Goal: Transaction & Acquisition: Obtain resource

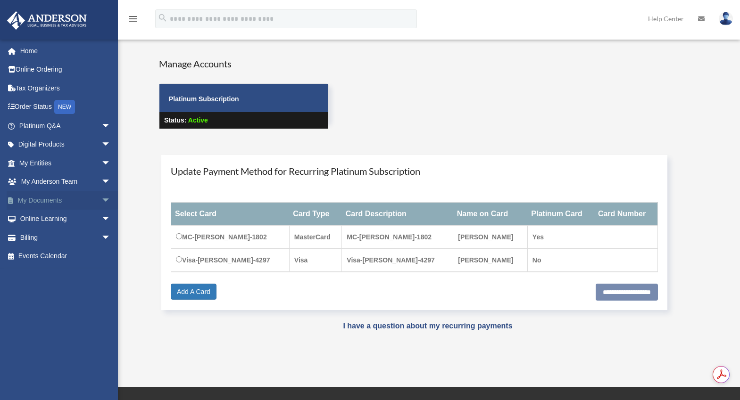
click at [101, 201] on span "arrow_drop_down" at bounding box center [110, 200] width 19 height 19
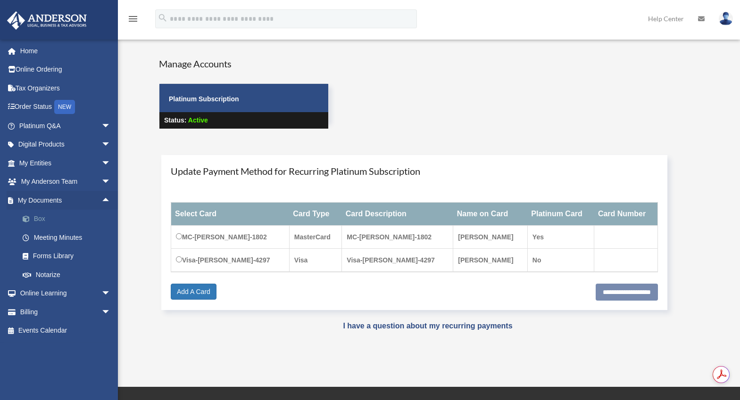
click at [39, 227] on link "Box" at bounding box center [69, 219] width 112 height 19
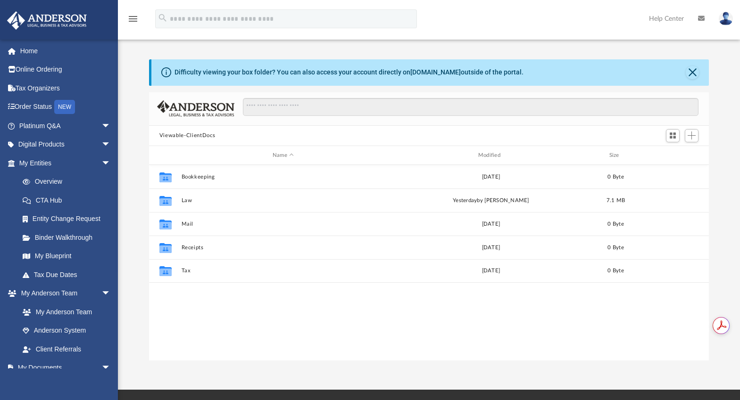
scroll to position [208, 553]
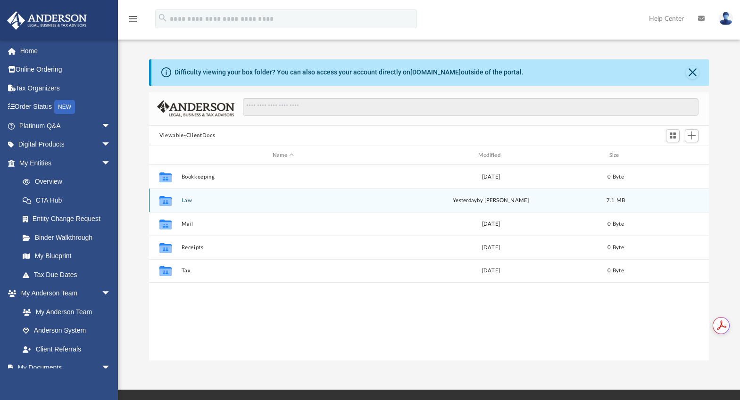
click at [188, 202] on button "Law" at bounding box center [283, 201] width 204 height 6
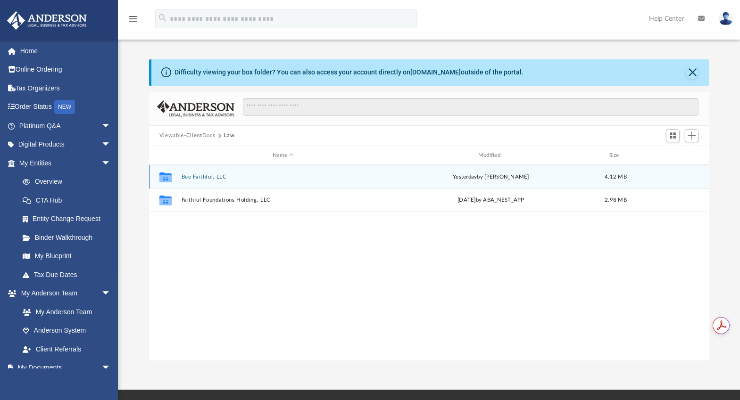
click at [196, 174] on button "Bee Faithful, LLC" at bounding box center [283, 177] width 204 height 6
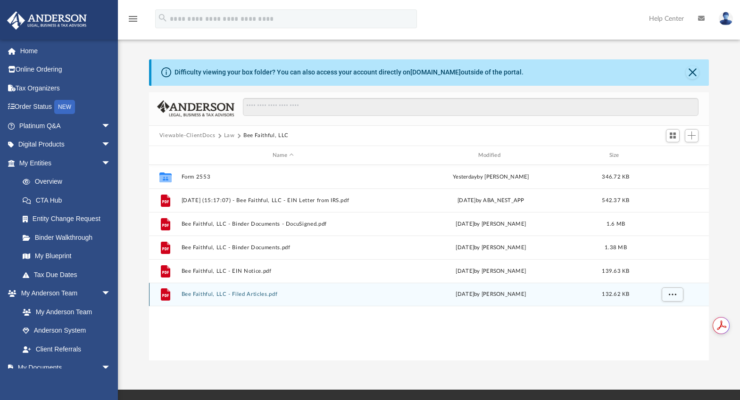
click at [225, 296] on button "Bee Faithful, LLC - Filed Articles.pdf" at bounding box center [283, 295] width 204 height 6
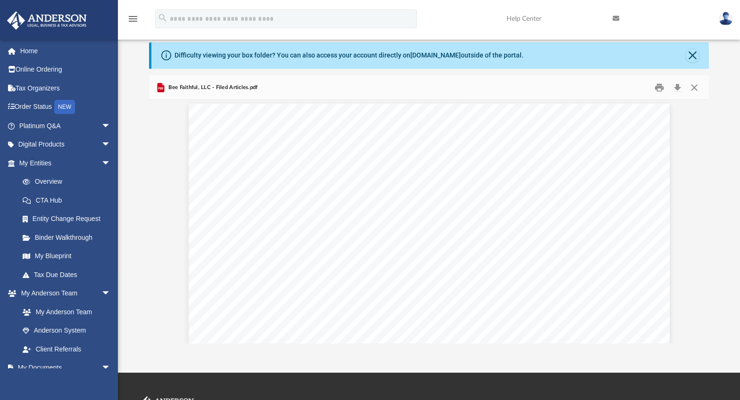
scroll to position [0, 0]
drag, startPoint x: 587, startPoint y: 173, endPoint x: 560, endPoint y: 174, distance: 26.9
drag, startPoint x: 552, startPoint y: 172, endPoint x: 583, endPoint y: 175, distance: 31.2
click at [583, 175] on span "Entity #: 900085408" at bounding box center [560, 174] width 56 height 6
